Goal: Task Accomplishment & Management: Use online tool/utility

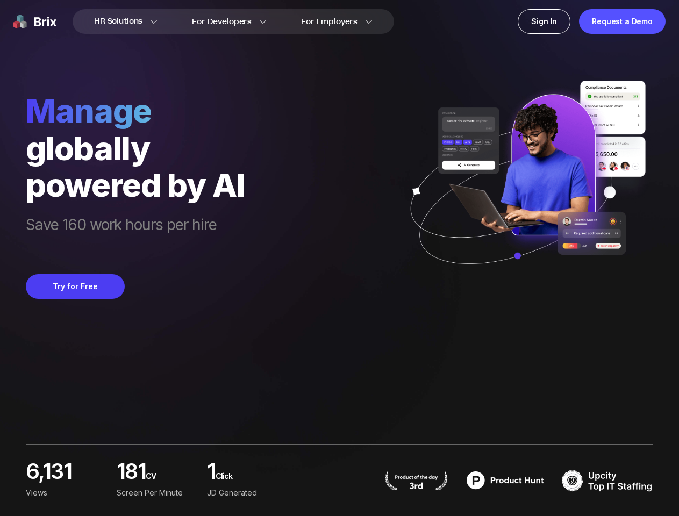
click at [339, 258] on div "manage globally powered by AI Save 160 work hours per hire Try for Free" at bounding box center [339, 149] width 627 height 299
click at [622, 22] on div "Request a Demo" at bounding box center [622, 21] width 87 height 25
click at [75, 287] on button "Try for Free" at bounding box center [75, 286] width 99 height 25
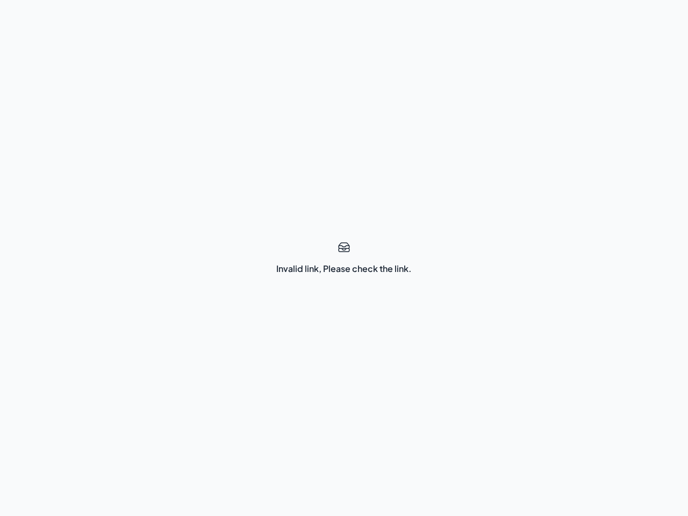
click at [344, 258] on div "Invalid link, Please check the link." at bounding box center [344, 258] width 688 height 516
